Goal: Information Seeking & Learning: Learn about a topic

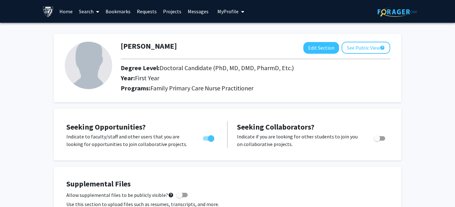
click at [173, 11] on link "Projects" at bounding box center [172, 11] width 25 height 22
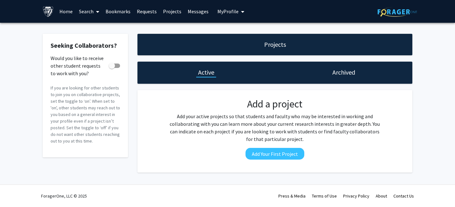
click at [83, 10] on link "Search" at bounding box center [89, 11] width 27 height 22
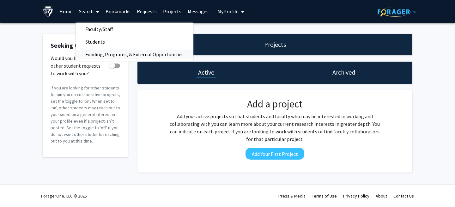
click at [92, 52] on span "Funding, Programs, & External Opportunities" at bounding box center [134, 54] width 117 height 13
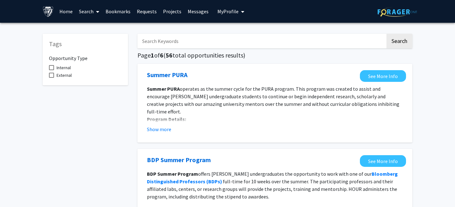
click at [95, 12] on span at bounding box center [96, 12] width 6 height 22
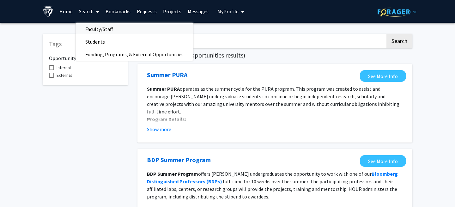
click at [98, 32] on span "Faculty/Staff" at bounding box center [99, 29] width 46 height 13
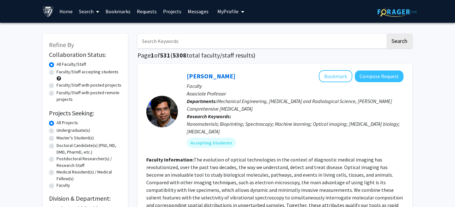
click at [57, 145] on label "Doctoral Candidate(s) (PhD, MD, DMD, PharmD, etc.)" at bounding box center [89, 148] width 65 height 13
click at [57, 145] on input "Doctoral Candidate(s) (PhD, MD, DMD, PharmD, etc.)" at bounding box center [59, 144] width 4 height 4
radio input "true"
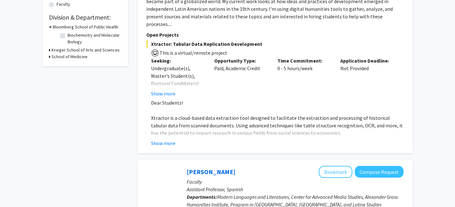
scroll to position [180, 0]
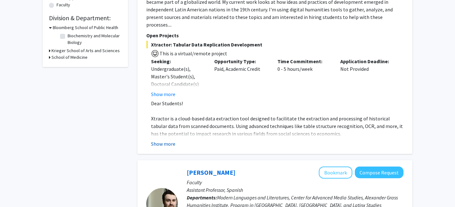
click at [170, 140] on button "Show more" at bounding box center [163, 144] width 24 height 8
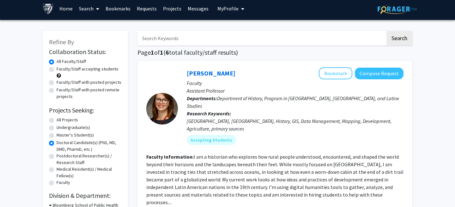
scroll to position [0, 0]
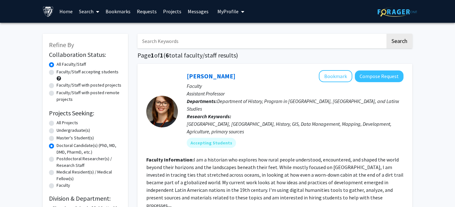
click at [173, 38] on input "Search Keywords" at bounding box center [261, 41] width 248 height 15
type input "[US_STATE]"
click at [386, 34] on button "Search" at bounding box center [399, 41] width 26 height 15
radio input "true"
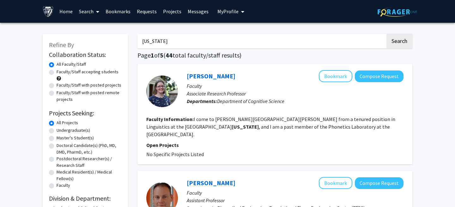
click at [178, 39] on input "[US_STATE]" at bounding box center [261, 41] width 248 height 15
click at [177, 39] on input "[US_STATE]" at bounding box center [261, 41] width 248 height 15
type input "peace corps"
click at [386, 34] on button "Search" at bounding box center [399, 41] width 26 height 15
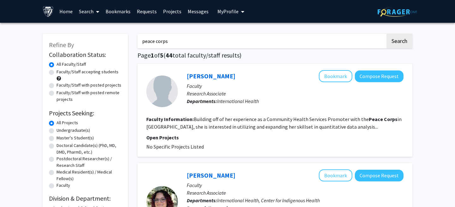
click at [73, 136] on label "Master's Student(s)" at bounding box center [75, 138] width 37 height 7
click at [61, 136] on input "Master's Student(s)" at bounding box center [59, 137] width 4 height 4
radio input "true"
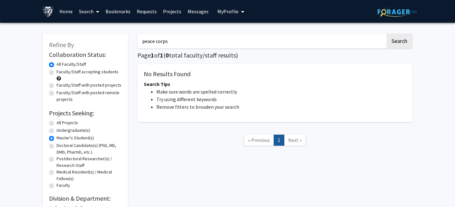
click at [80, 144] on label "Doctoral Candidate(s) (PhD, MD, DMD, PharmD, etc.)" at bounding box center [89, 148] width 65 height 13
click at [61, 144] on input "Doctoral Candidate(s) (PhD, MD, DMD, PharmD, etc.)" at bounding box center [59, 144] width 4 height 4
radio input "true"
click at [183, 42] on input "peace corps" at bounding box center [261, 41] width 248 height 15
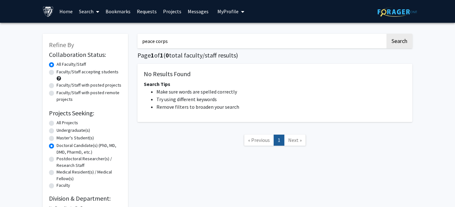
click at [183, 42] on input "peace corps" at bounding box center [261, 41] width 248 height 15
type input "nursing"
click at [386, 34] on button "Search" at bounding box center [399, 41] width 26 height 15
radio input "true"
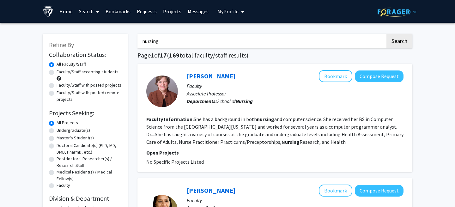
click at [78, 137] on label "Master's Student(s)" at bounding box center [75, 138] width 37 height 7
click at [61, 137] on input "Master's Student(s)" at bounding box center [59, 137] width 4 height 4
radio input "true"
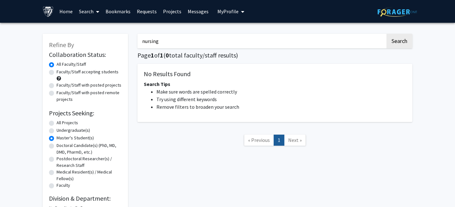
click at [77, 142] on label "Doctoral Candidate(s) (PhD, MD, DMD, PharmD, etc.)" at bounding box center [89, 148] width 65 height 13
click at [61, 142] on input "Doctoral Candidate(s) (PhD, MD, DMD, PharmD, etc.)" at bounding box center [59, 144] width 4 height 4
radio input "true"
click at [70, 125] on label "All Projects" at bounding box center [67, 122] width 21 height 7
click at [61, 123] on input "All Projects" at bounding box center [59, 121] width 4 height 4
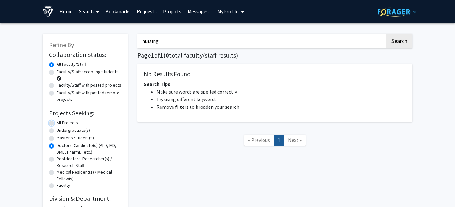
radio input "true"
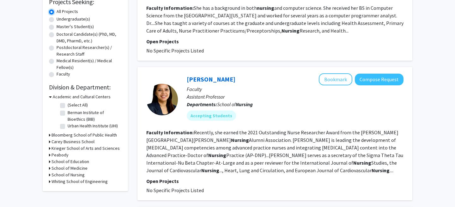
scroll to position [111, 0]
click at [75, 175] on h3 "School of Nursing" at bounding box center [67, 174] width 33 height 7
click at [68, 183] on label "(Select All)" at bounding box center [78, 182] width 20 height 7
click at [68, 183] on input "(Select All)" at bounding box center [70, 181] width 4 height 4
checkbox input "true"
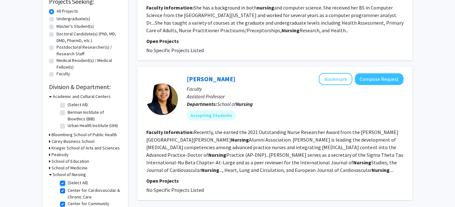
checkbox input "true"
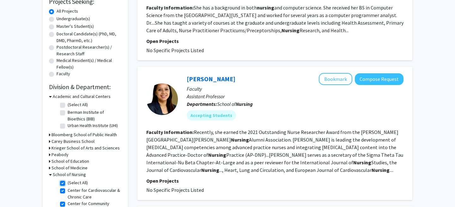
checkbox input "true"
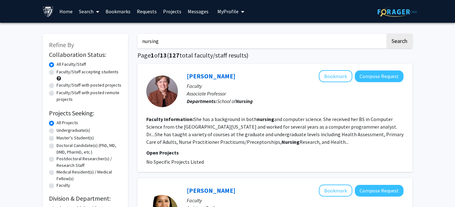
drag, startPoint x: 161, startPoint y: 41, endPoint x: 138, endPoint y: 38, distance: 22.6
click at [140, 38] on input "nursing" at bounding box center [261, 41] width 248 height 15
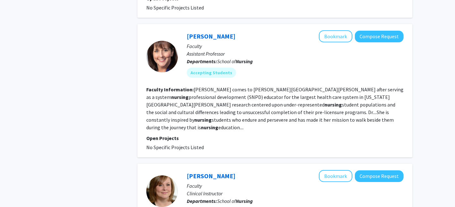
scroll to position [560, 0]
click at [213, 33] on link "[PERSON_NAME]" at bounding box center [211, 37] width 49 height 8
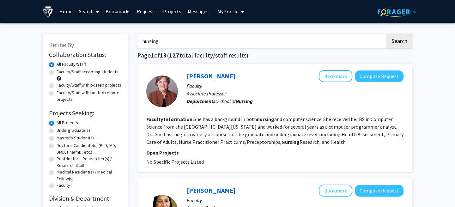
click at [87, 15] on link "Search" at bounding box center [89, 11] width 27 height 22
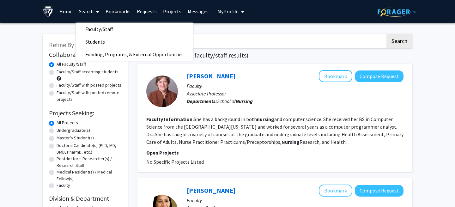
click at [252, 74] on div "[PERSON_NAME] Bookmark Compose Request" at bounding box center [295, 76] width 217 height 12
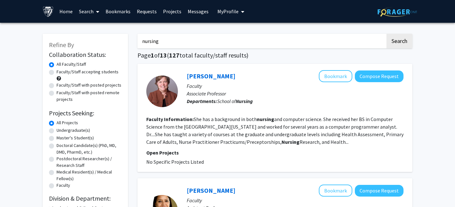
click at [174, 38] on input "nursing" at bounding box center [261, 41] width 248 height 15
click at [173, 38] on input "nursing" at bounding box center [261, 41] width 248 height 15
click at [386, 34] on button "Search" at bounding box center [399, 41] width 26 height 15
checkbox input "false"
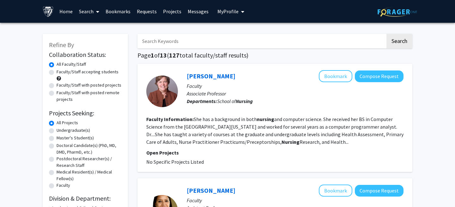
checkbox input "false"
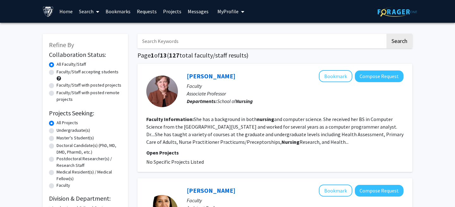
checkbox input "false"
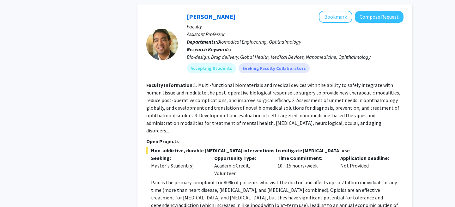
scroll to position [1123, 0]
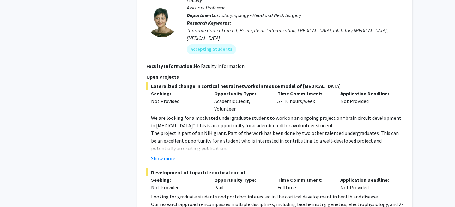
scroll to position [3140, 0]
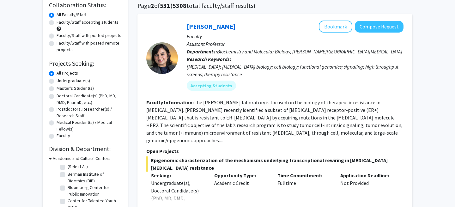
scroll to position [50, 0]
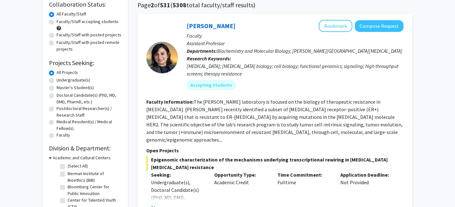
click at [88, 24] on label "Faculty/Staff accepting students" at bounding box center [88, 21] width 62 height 7
click at [61, 22] on input "Faculty/Staff accepting students" at bounding box center [59, 20] width 4 height 4
radio input "true"
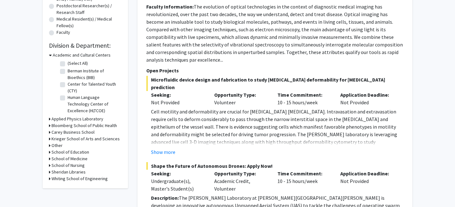
scroll to position [153, 0]
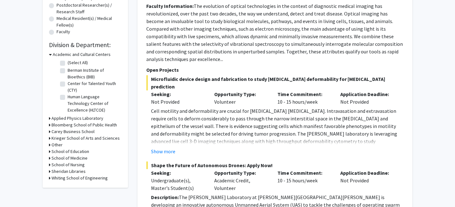
click at [59, 160] on h3 "School of Medicine" at bounding box center [69, 158] width 36 height 7
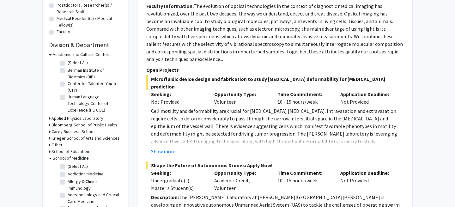
click at [65, 167] on fg-checkbox "(Select All) (Select All)" at bounding box center [90, 167] width 60 height 8
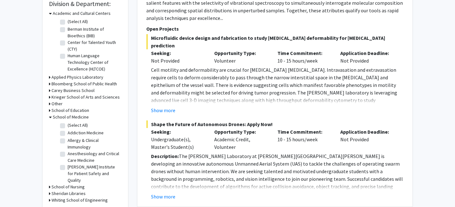
scroll to position [196, 0]
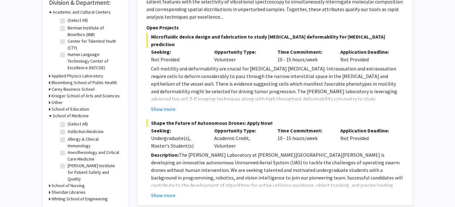
click at [49, 186] on icon at bounding box center [50, 185] width 2 height 7
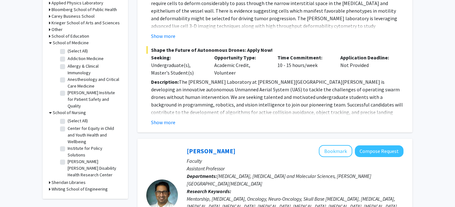
scroll to position [267, 0]
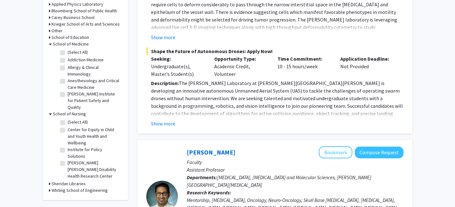
click at [68, 148] on label "Institute for Policy Solutions" at bounding box center [94, 152] width 52 height 13
click at [68, 148] on input "Institute for Policy Solutions" at bounding box center [70, 148] width 4 height 4
checkbox input "true"
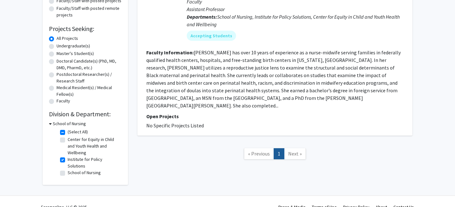
scroll to position [90, 0]
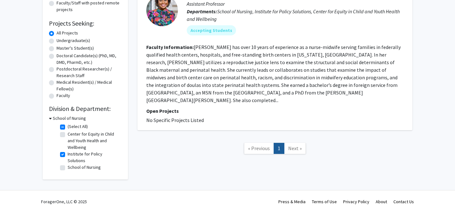
click at [68, 164] on label "School of Nursing" at bounding box center [84, 167] width 33 height 7
click at [68, 164] on input "School of Nursing" at bounding box center [70, 166] width 4 height 4
checkbox input "true"
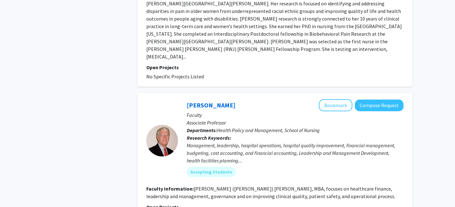
checkbox input "false"
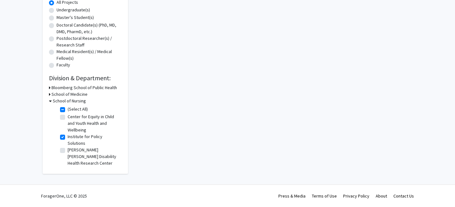
scroll to position [90, 0]
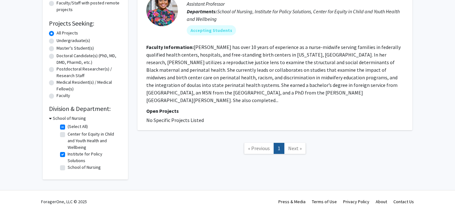
click at [68, 153] on label "Institute for Policy Solutions" at bounding box center [94, 157] width 52 height 13
click at [68, 153] on input "Institute for Policy Solutions" at bounding box center [70, 153] width 4 height 4
checkbox input "false"
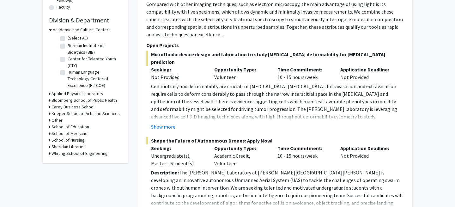
scroll to position [188, 0]
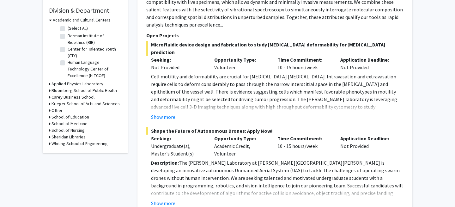
click at [63, 90] on h3 "Bloomberg School of Public Health" at bounding box center [83, 90] width 65 height 7
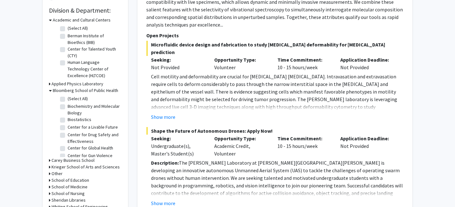
click at [65, 102] on fg-checkbox "(Select All) (Select All)" at bounding box center [90, 99] width 60 height 8
click at [68, 97] on label "(Select All)" at bounding box center [78, 98] width 20 height 7
click at [68, 97] on input "(Select All)" at bounding box center [70, 97] width 4 height 4
checkbox input "true"
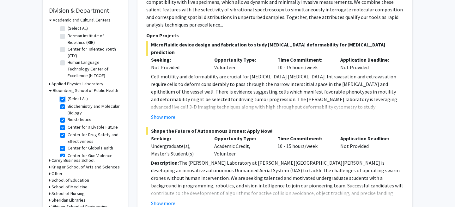
checkbox input "true"
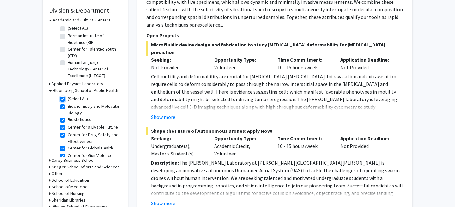
checkbox input "true"
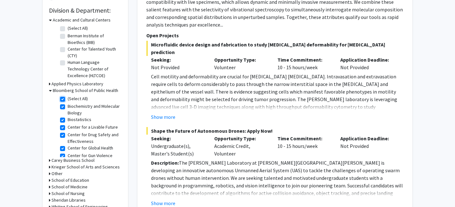
checkbox input "true"
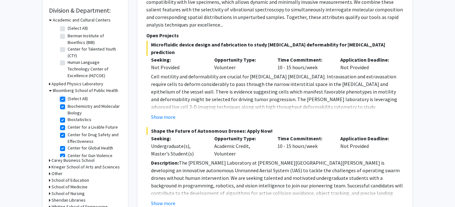
checkbox input "true"
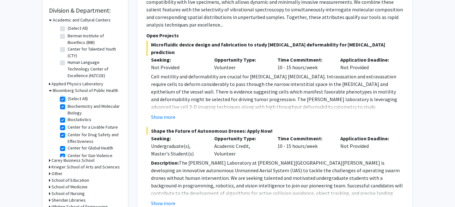
checkbox input "true"
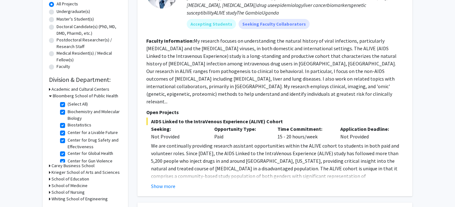
scroll to position [119, 0]
click at [166, 182] on button "Show more" at bounding box center [163, 186] width 24 height 8
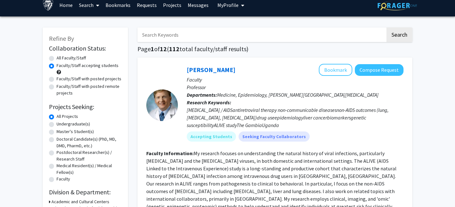
scroll to position [0, 0]
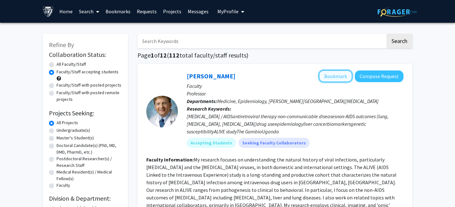
click at [333, 80] on button "Bookmark" at bounding box center [335, 76] width 33 height 12
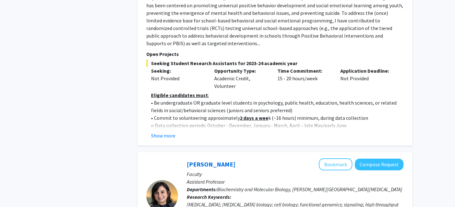
scroll to position [764, 0]
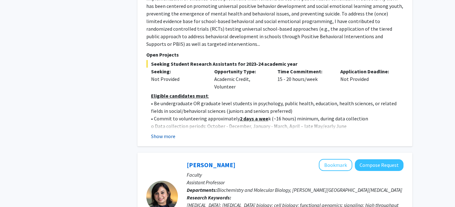
click at [170, 132] on button "Show more" at bounding box center [163, 136] width 24 height 8
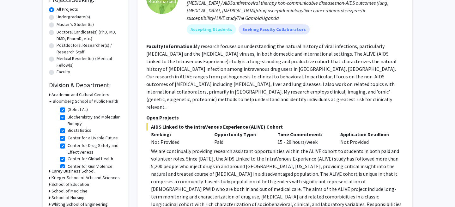
scroll to position [102, 0]
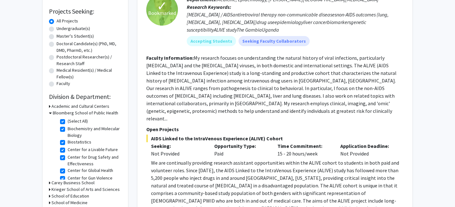
click at [48, 113] on div "Refine By Collaboration Status: Collaboration Status All Faculty/Staff Collabor…" at bounding box center [85, 78] width 85 height 293
click at [49, 113] on icon at bounding box center [50, 113] width 3 height 7
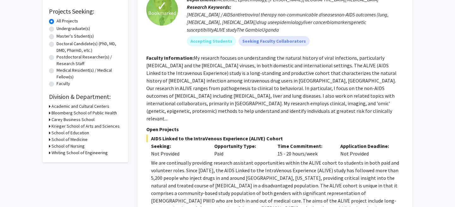
click at [56, 137] on h3 "School of Medicine" at bounding box center [69, 139] width 36 height 7
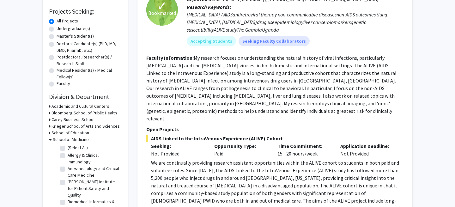
click at [65, 145] on fg-checkbox "(Select All) (Select All)" at bounding box center [90, 148] width 60 height 8
click at [68, 147] on label "(Select All)" at bounding box center [78, 147] width 20 height 7
click at [68, 147] on input "(Select All)" at bounding box center [70, 146] width 4 height 4
checkbox input "true"
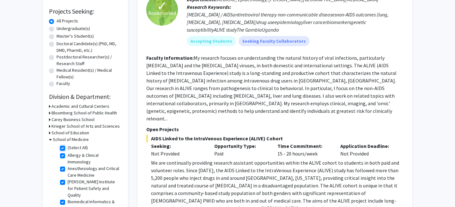
checkbox input "true"
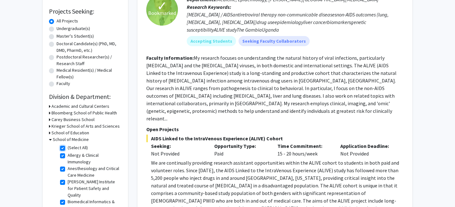
checkbox input "true"
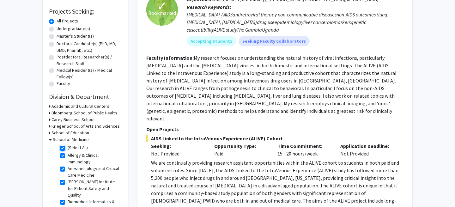
checkbox input "true"
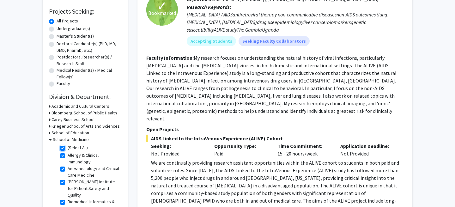
checkbox input "true"
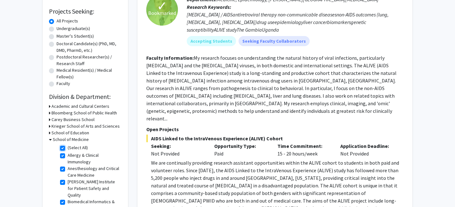
checkbox input "true"
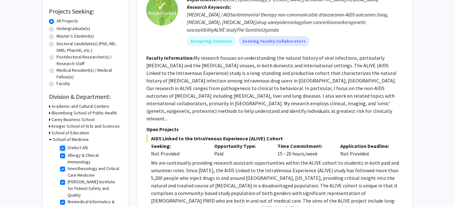
checkbox input "true"
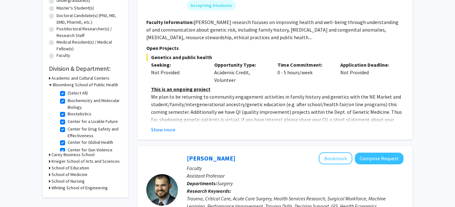
scroll to position [95, 0]
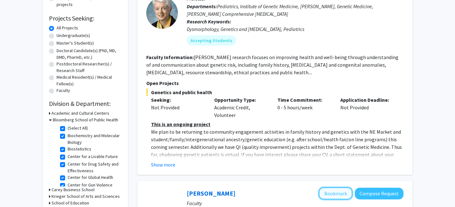
click at [339, 192] on button "Bookmark" at bounding box center [335, 193] width 33 height 12
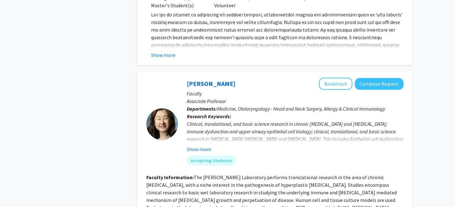
scroll to position [1624, 0]
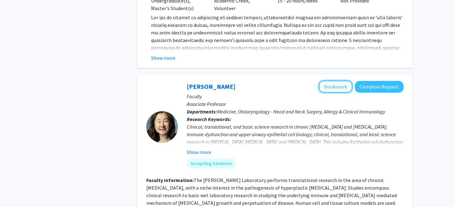
click at [343, 81] on button "Bookmark" at bounding box center [335, 87] width 33 height 12
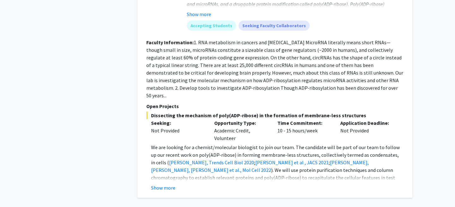
scroll to position [2741, 0]
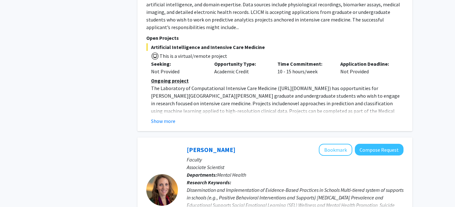
scroll to position [1158, 0]
